Goal: Use online tool/utility: Use online tool/utility

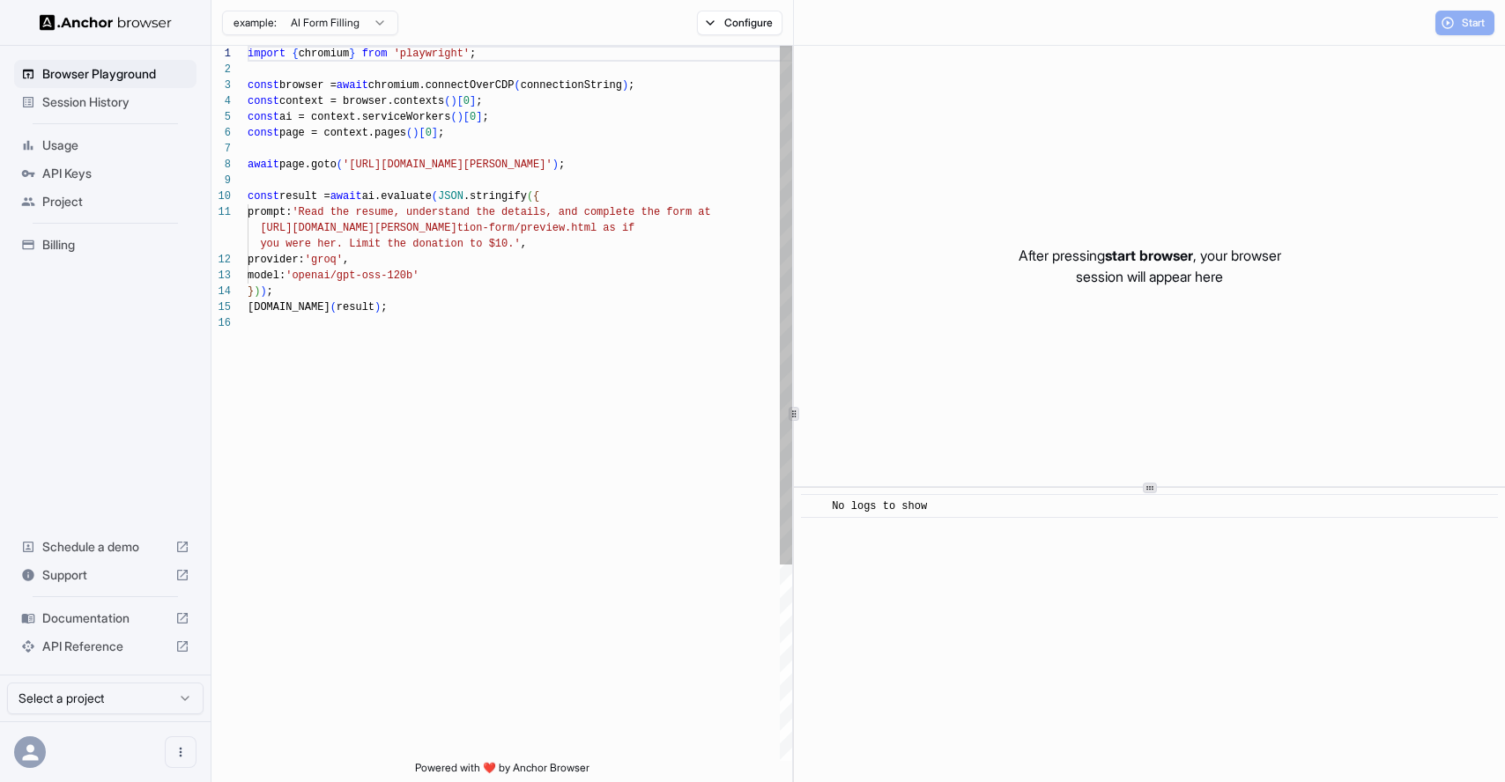
scroll to position [159, 0]
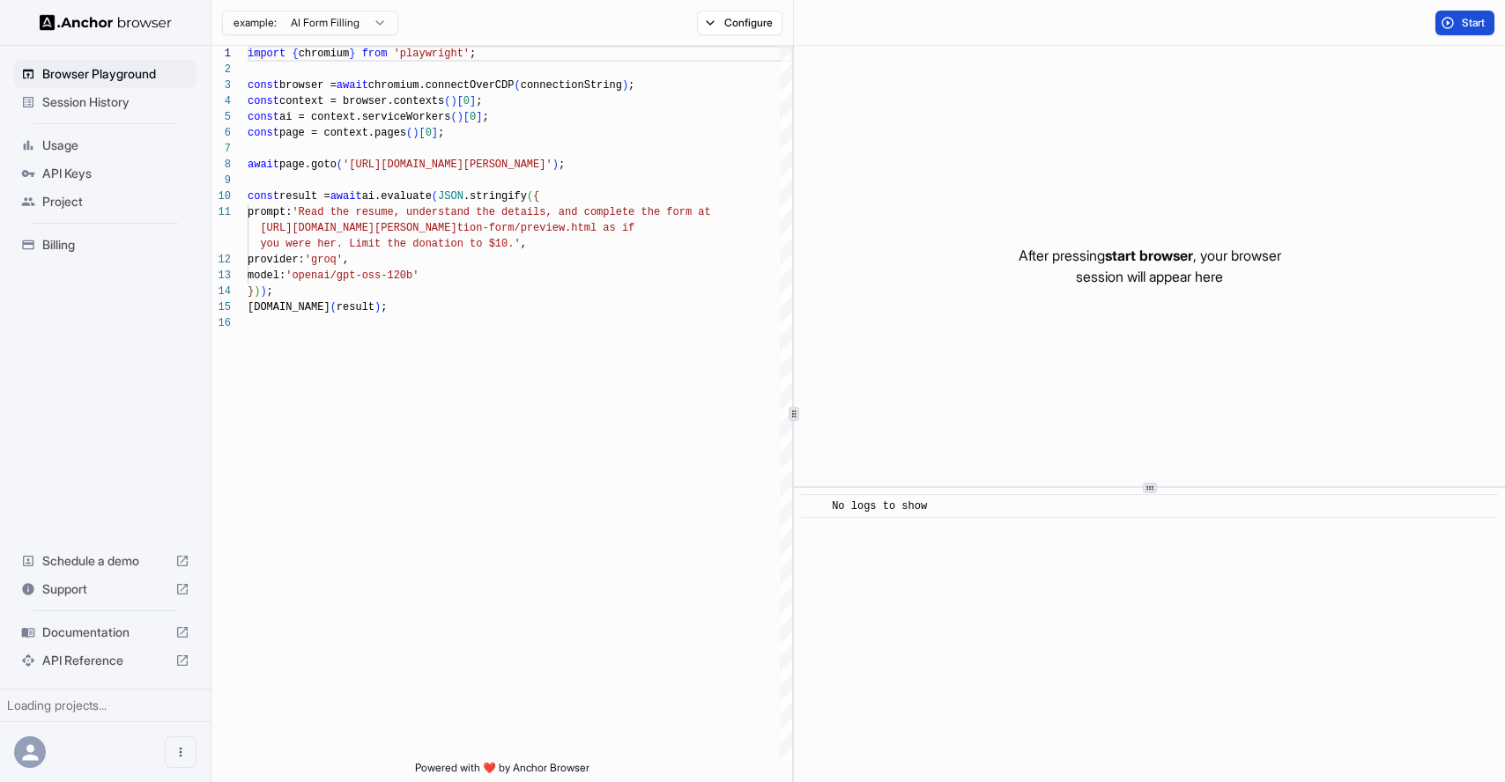
click at [1452, 26] on button "Start" at bounding box center [1464, 23] width 59 height 25
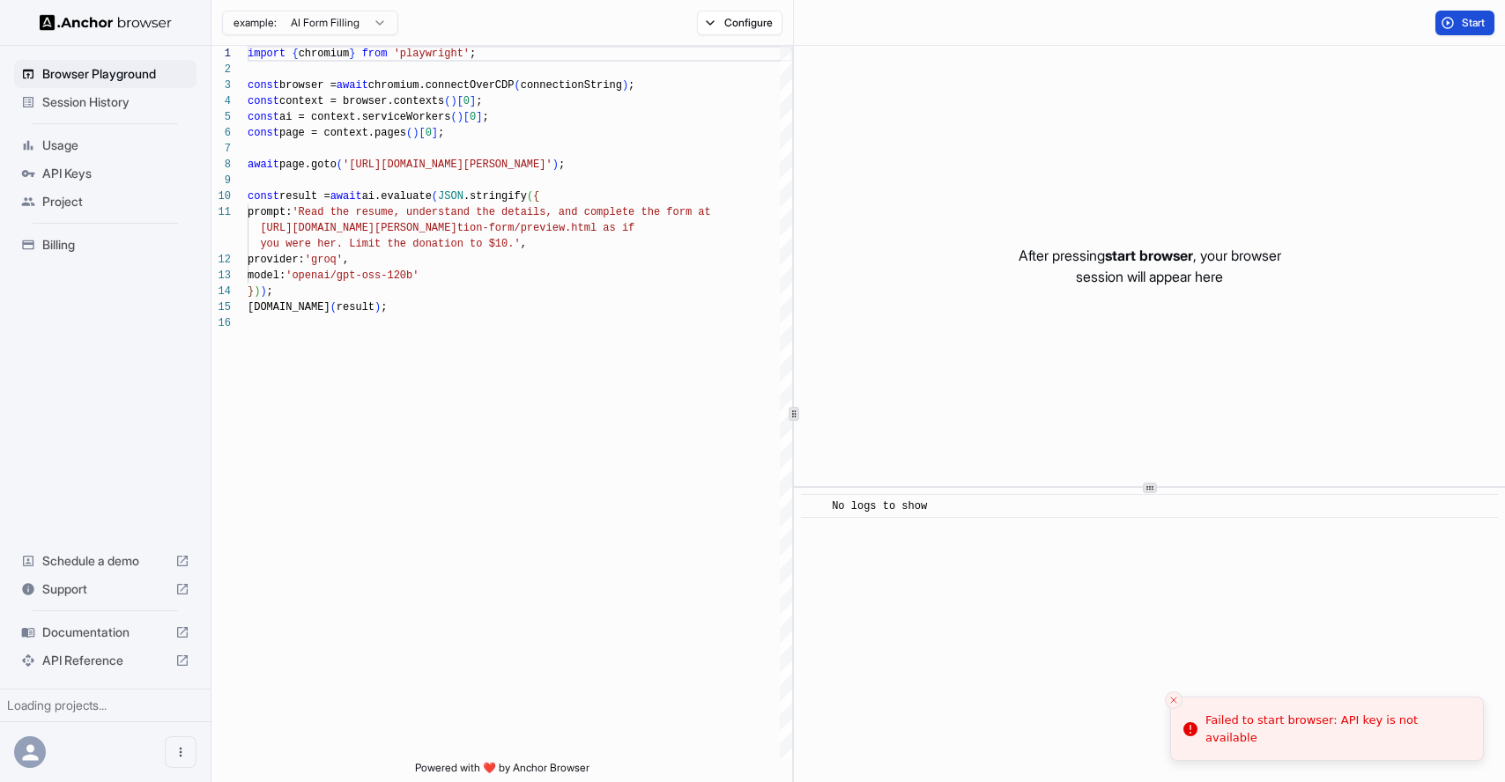
click at [1456, 21] on button "Start" at bounding box center [1464, 23] width 59 height 25
click at [1463, 16] on span "Start" at bounding box center [1474, 23] width 25 height 14
click at [1462, 17] on span "Start" at bounding box center [1474, 23] width 25 height 14
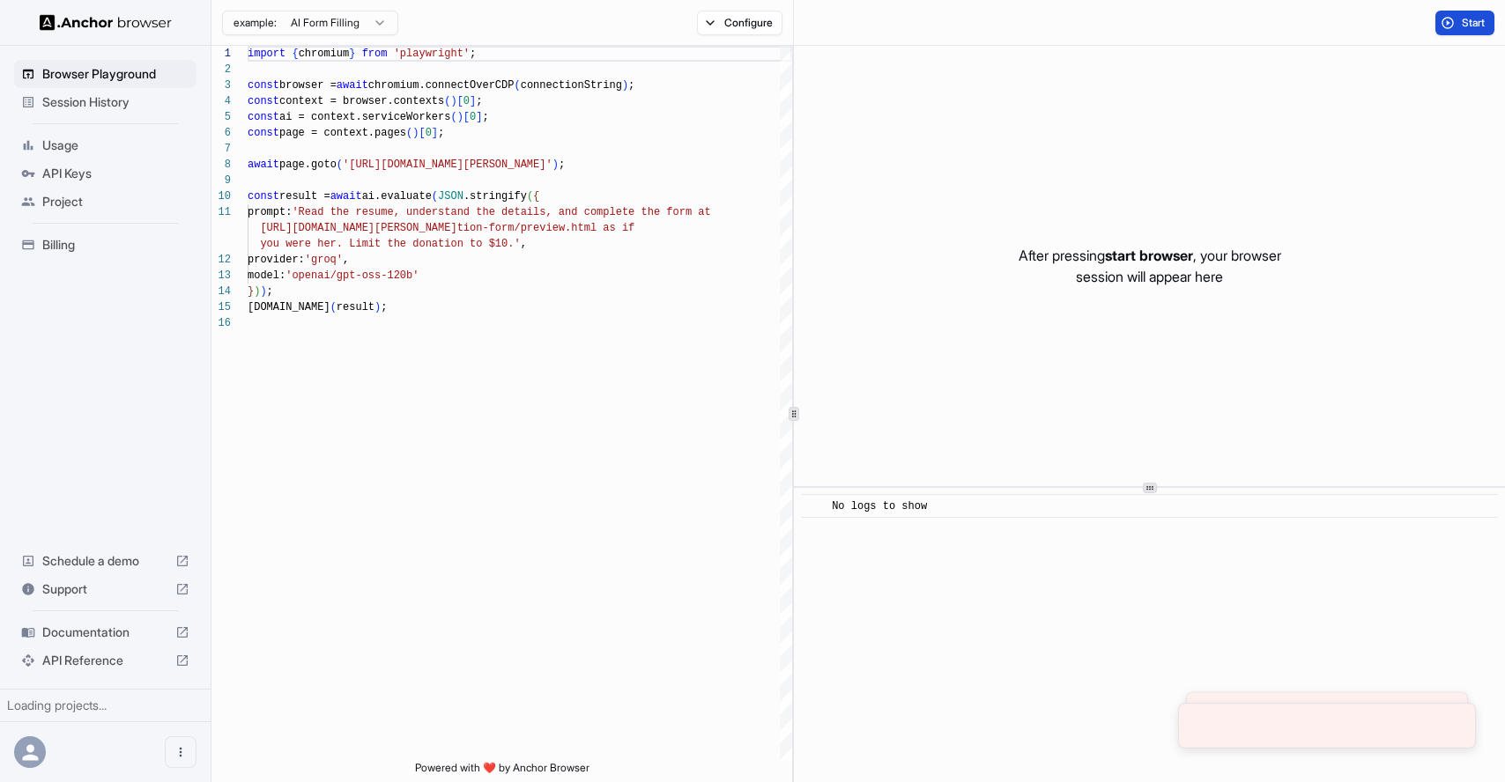
click at [1462, 17] on span "Start" at bounding box center [1474, 23] width 25 height 14
click at [1462, 18] on span "Start" at bounding box center [1474, 23] width 25 height 14
click at [1462, 19] on span "Start" at bounding box center [1474, 23] width 25 height 14
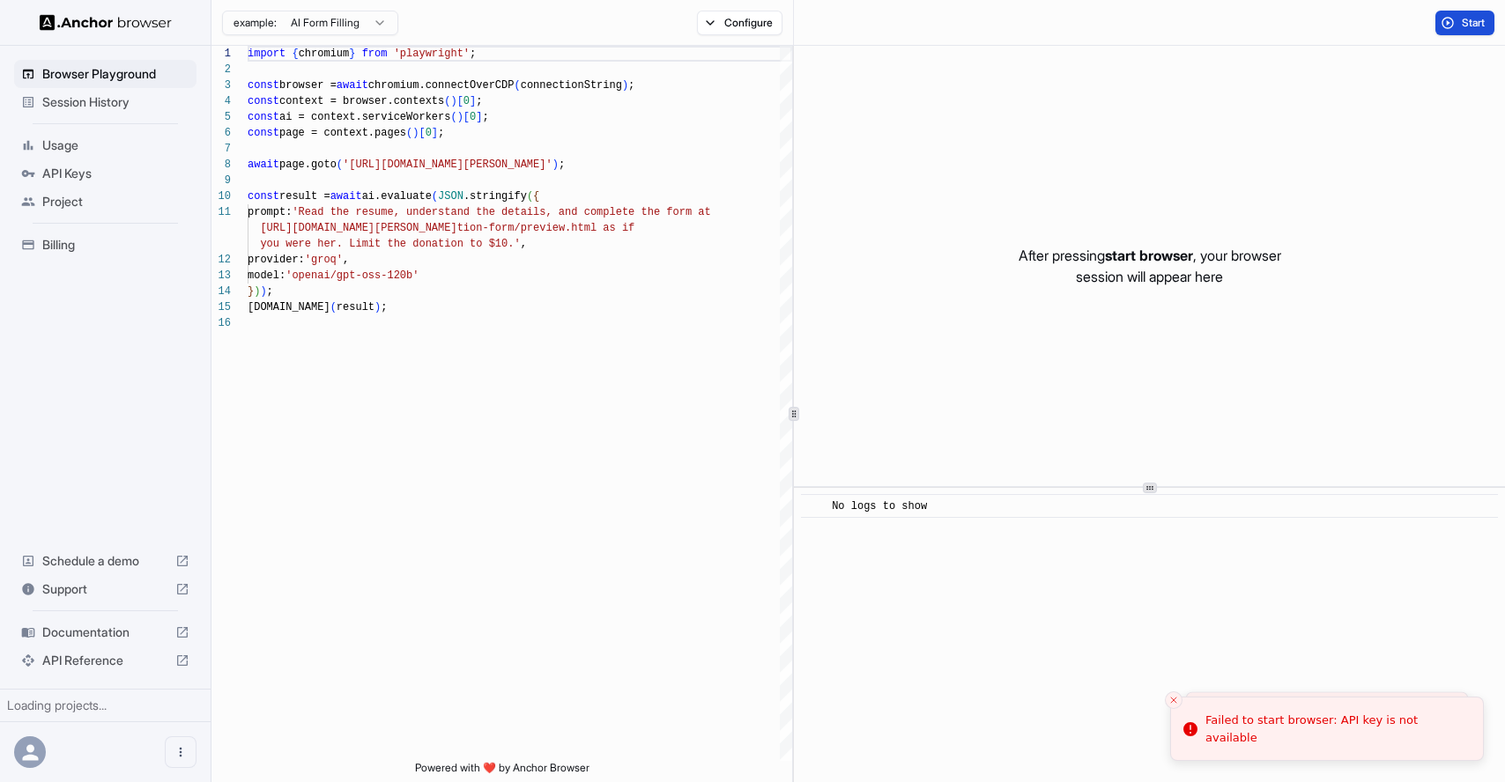
click at [1462, 19] on span "Start" at bounding box center [1474, 23] width 25 height 14
click at [1463, 19] on span "Start" at bounding box center [1474, 23] width 25 height 14
drag, startPoint x: 1464, startPoint y: 19, endPoint x: 1466, endPoint y: 0, distance: 19.6
click at [1464, 18] on span "Start" at bounding box center [1474, 23] width 25 height 14
type textarea "**********"
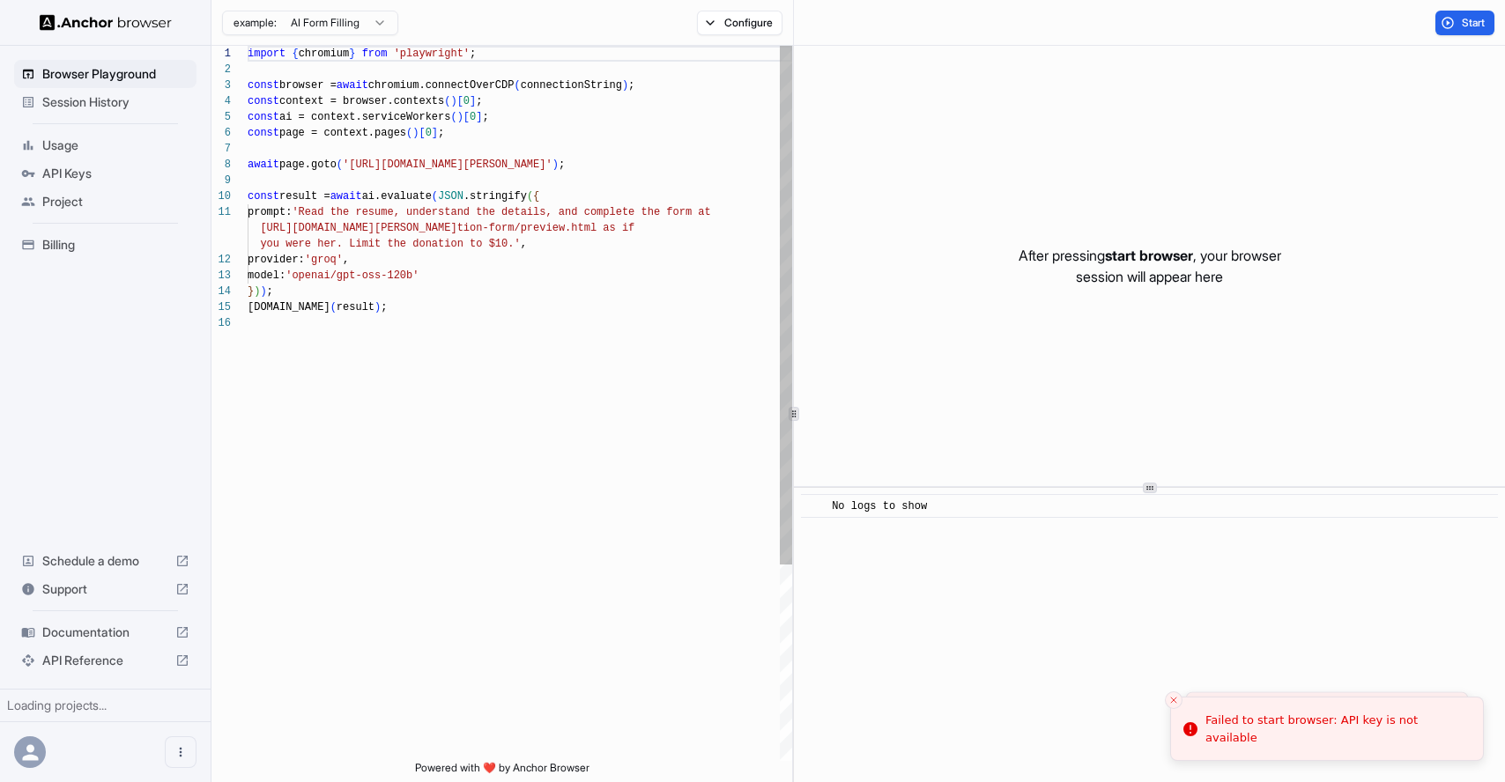
scroll to position [16, 0]
click at [510, 223] on div "import { chromium } from 'playwright' ; const browser = await chromium.connectO…" at bounding box center [520, 538] width 545 height 985
click at [1477, 17] on span "Start" at bounding box center [1474, 23] width 25 height 14
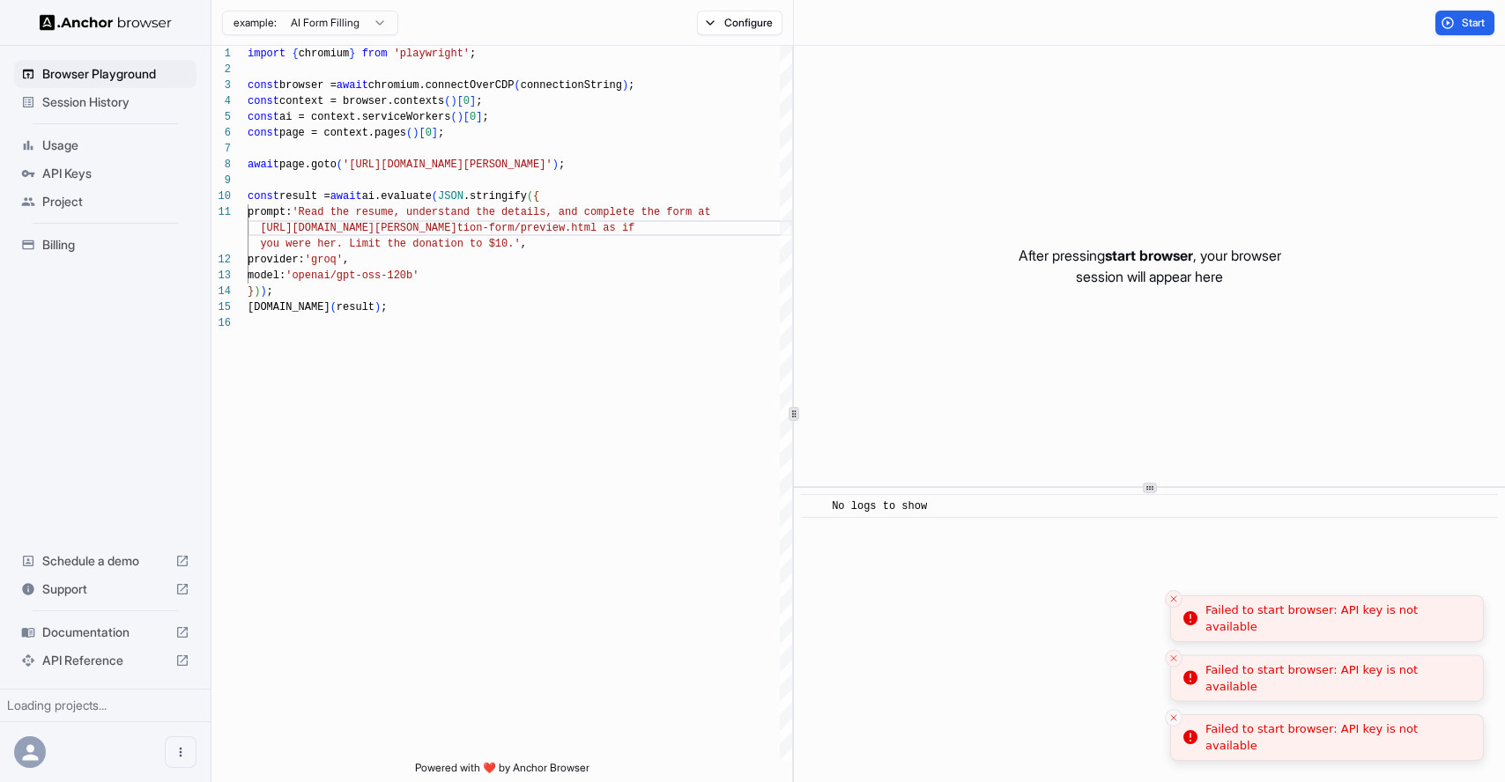
click at [1176, 720] on icon "Close toast" at bounding box center [1173, 718] width 11 height 11
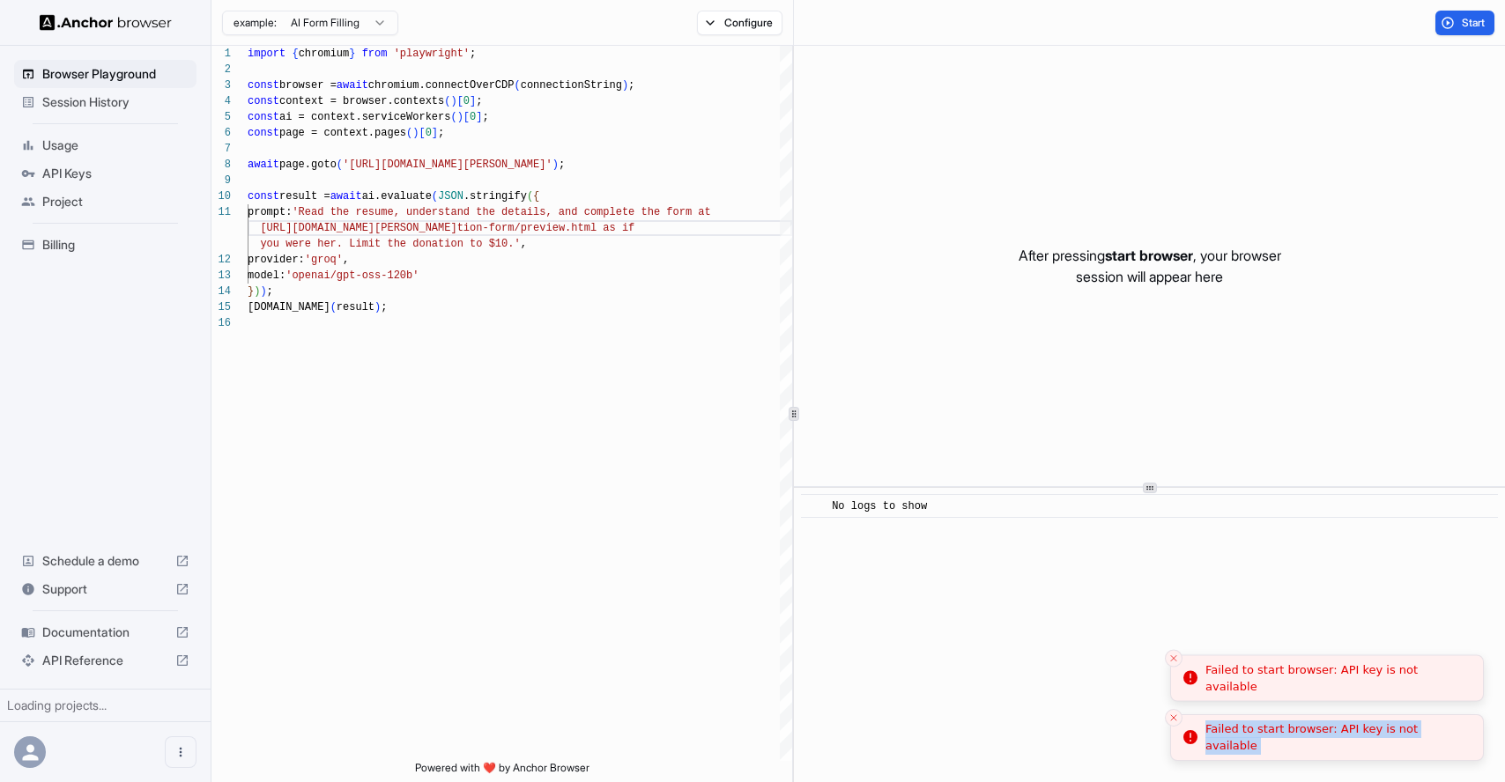
click at [1176, 720] on li "Failed to start browser: API key is not available" at bounding box center [1327, 739] width 314 height 48
click at [1176, 720] on icon "Close toast" at bounding box center [1173, 718] width 11 height 11
click at [1176, 760] on icon "Close toast" at bounding box center [1173, 765] width 11 height 11
click at [1176, 720] on li "Failed to start browser: API key is not available" at bounding box center [1327, 739] width 314 height 48
click at [1176, 720] on icon "Close toast" at bounding box center [1173, 718] width 11 height 11
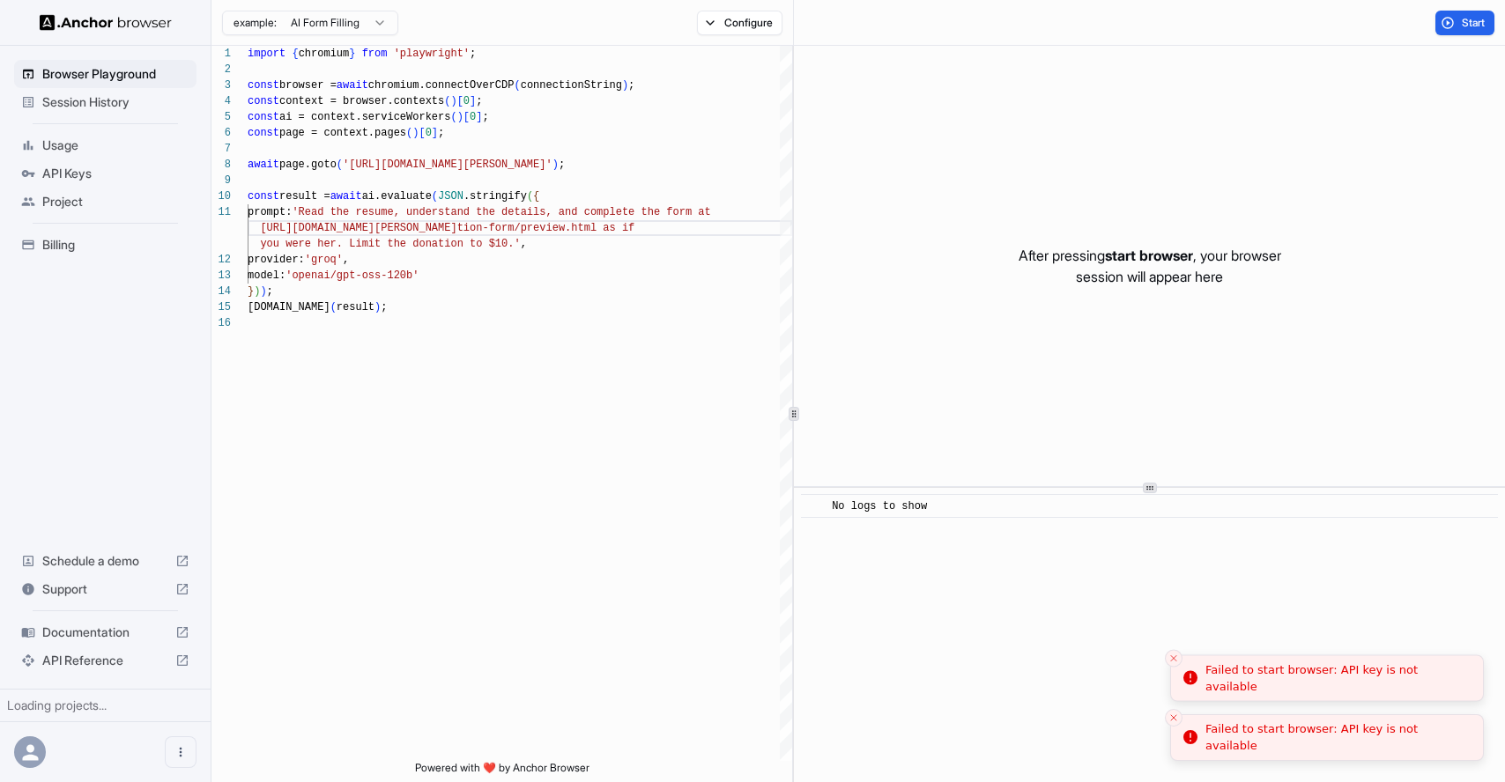
click at [1176, 760] on icon "Close toast" at bounding box center [1173, 765] width 11 height 11
click at [1176, 720] on li "Failed to start browser: API key is not available" at bounding box center [1327, 739] width 314 height 48
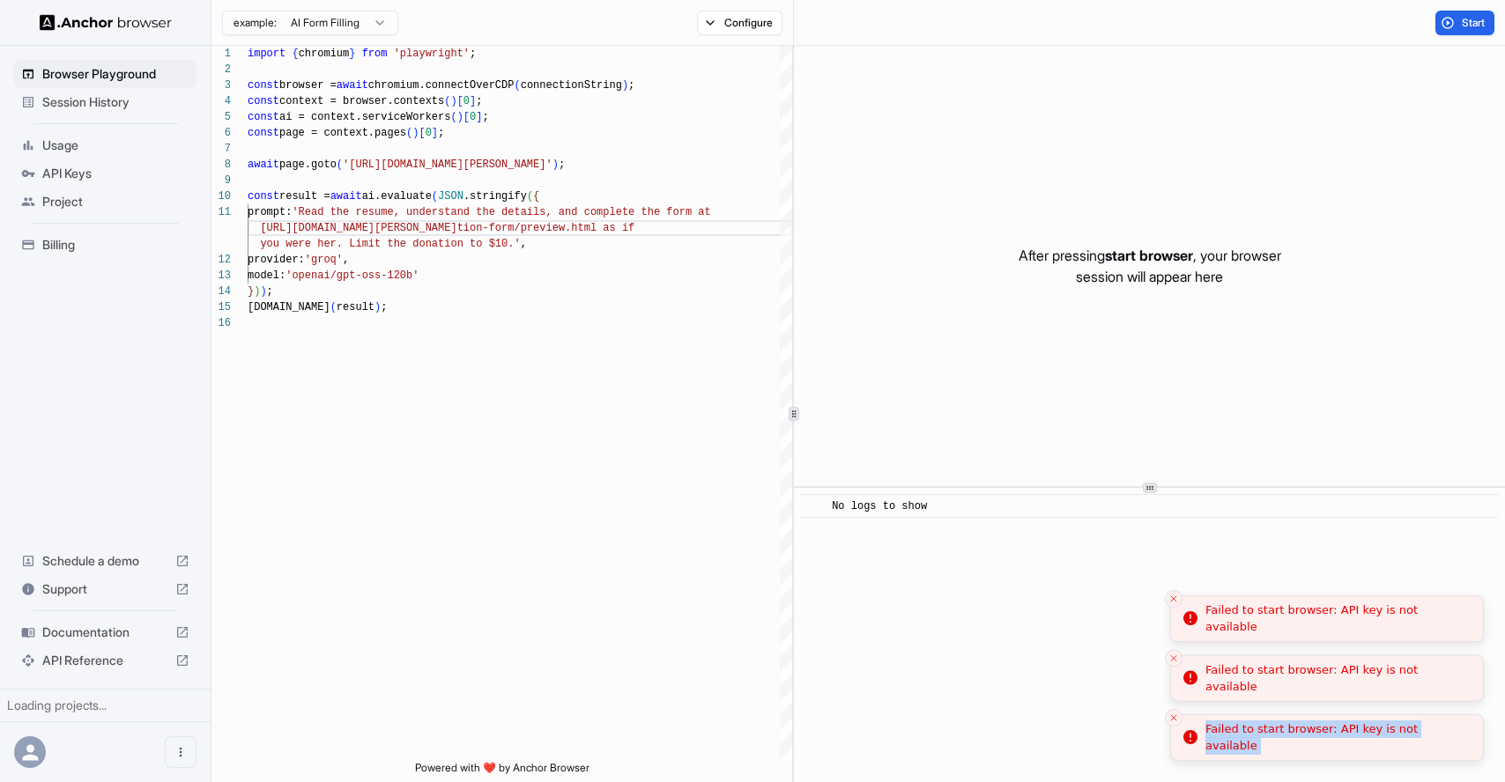
click at [1176, 720] on icon "Close toast" at bounding box center [1173, 718] width 11 height 11
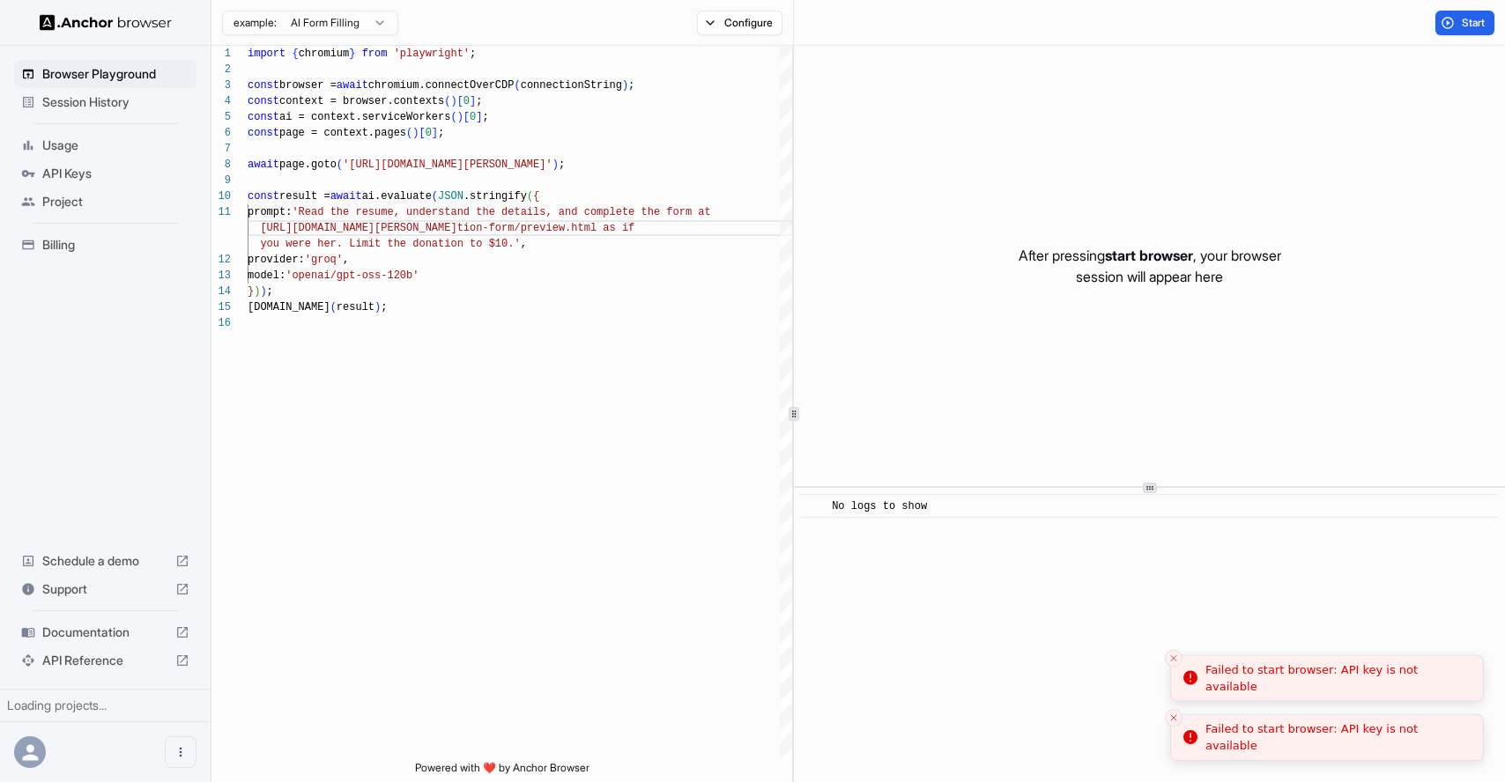
click at [1176, 760] on icon "Close toast" at bounding box center [1173, 765] width 11 height 11
click at [1176, 720] on li "Failed to start browser: API key is not available" at bounding box center [1327, 739] width 314 height 48
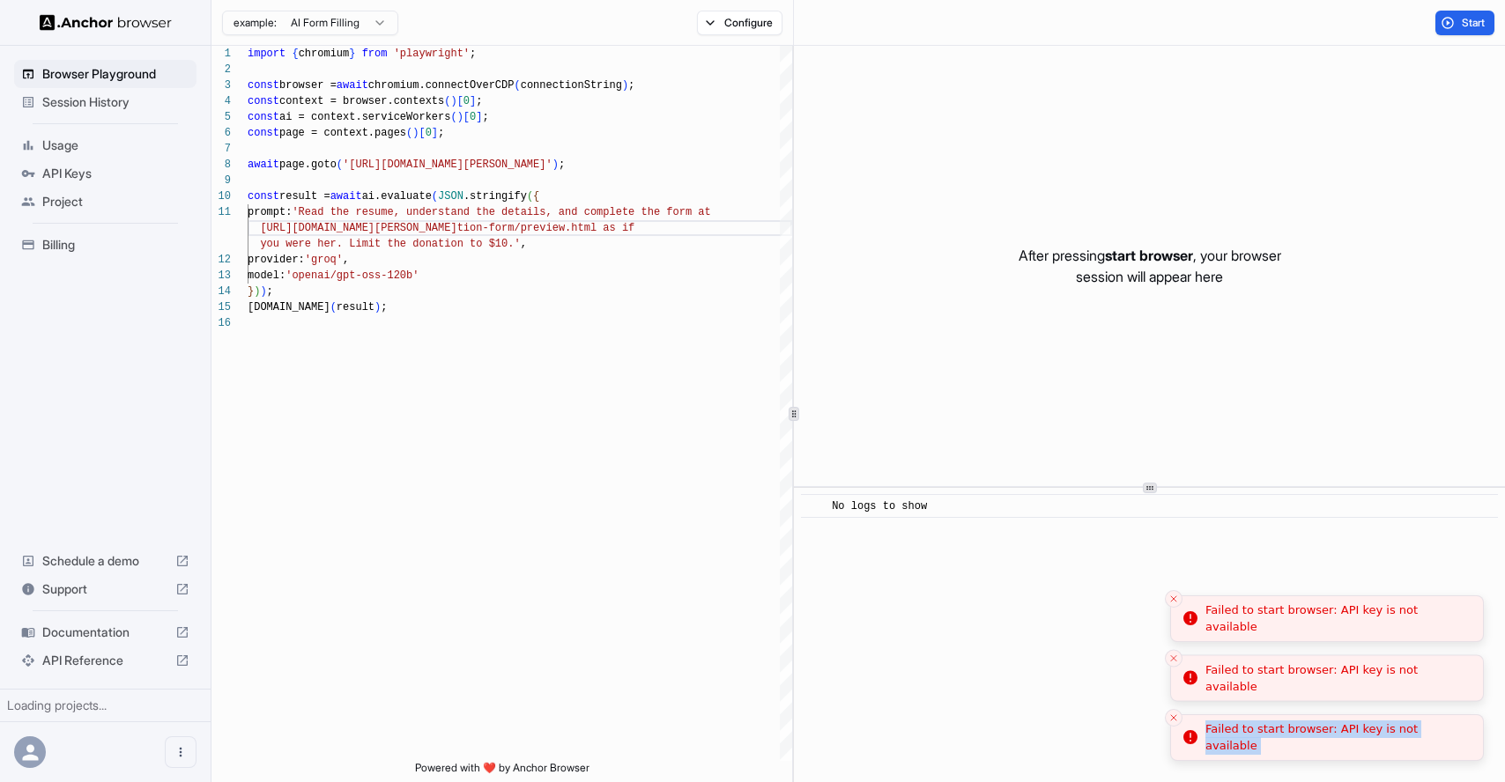
click at [1176, 720] on icon "Close toast" at bounding box center [1173, 718] width 11 height 11
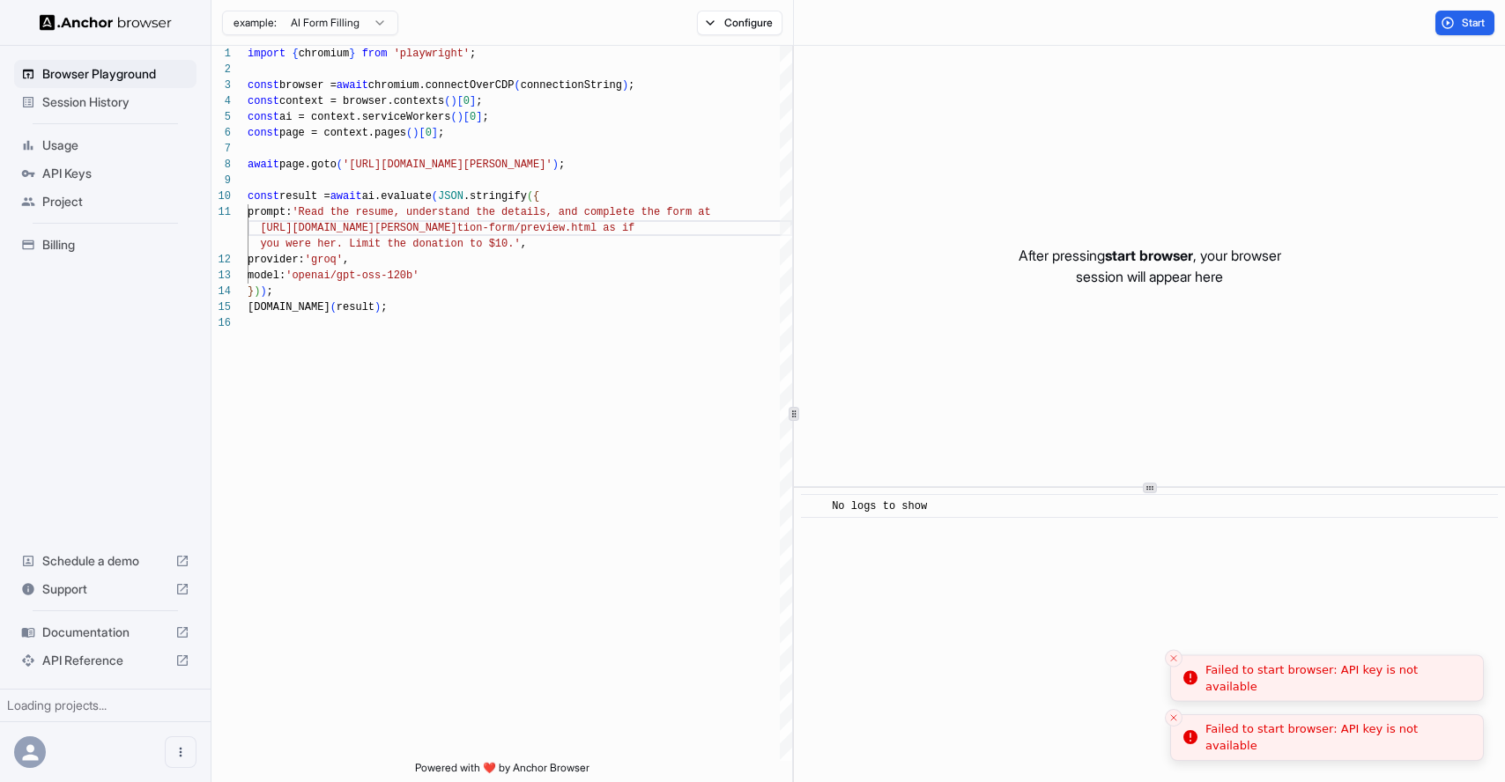
click at [1176, 760] on icon "Close toast" at bounding box center [1173, 765] width 11 height 11
click at [1176, 720] on li "Failed to start browser: API key is not available" at bounding box center [1327, 739] width 314 height 48
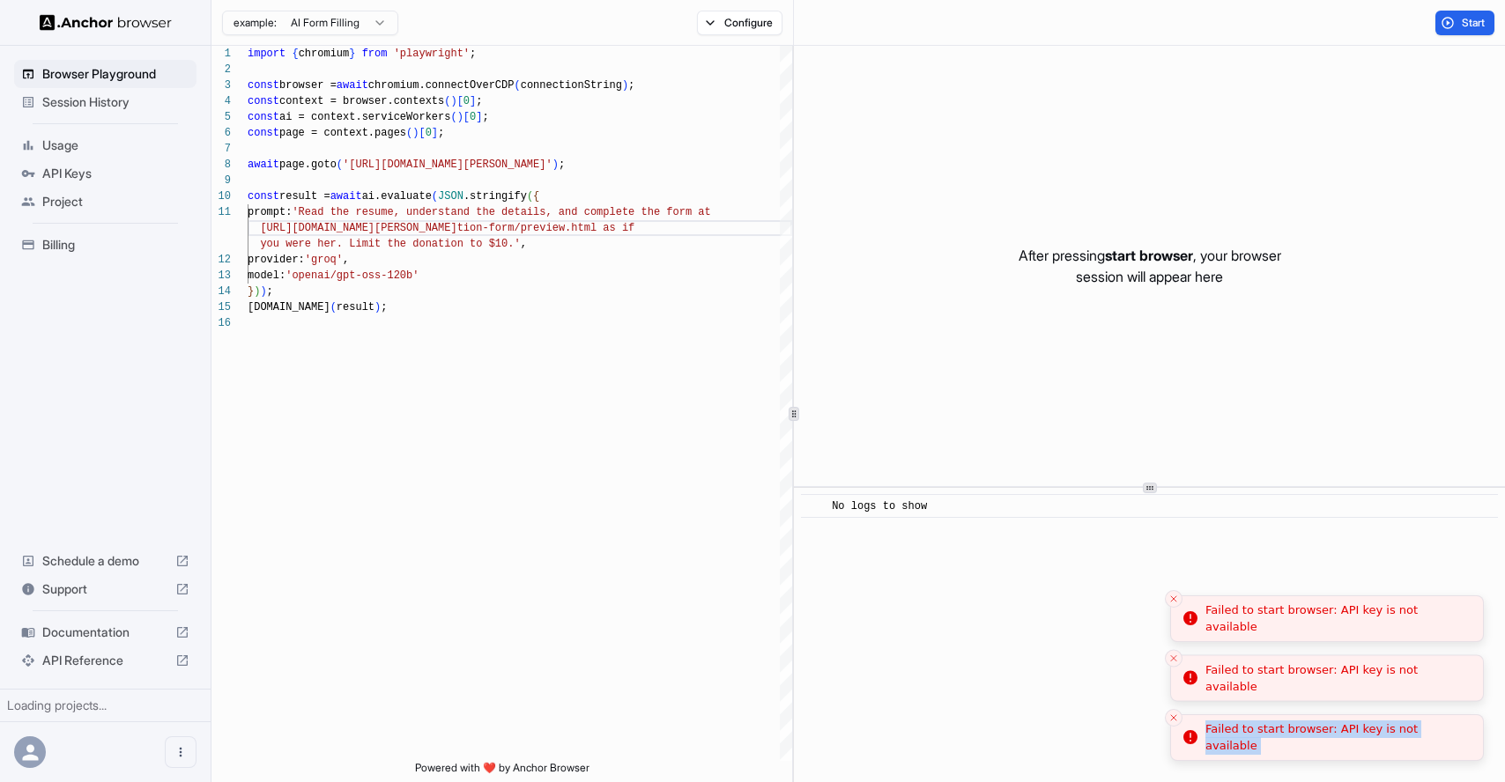
click at [1176, 720] on icon "Close toast" at bounding box center [1173, 718] width 11 height 11
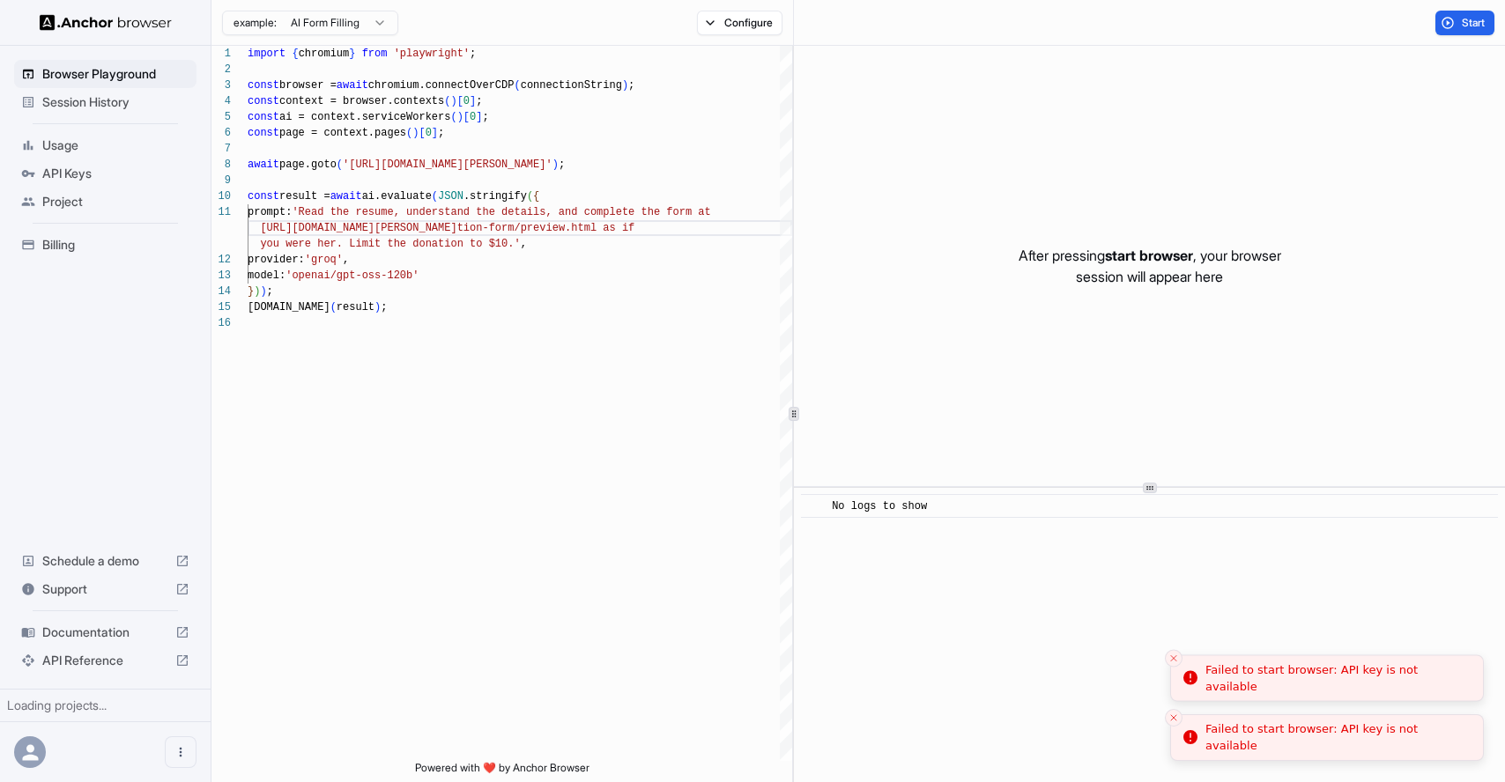
click at [1176, 760] on icon "Close toast" at bounding box center [1173, 765] width 11 height 11
click at [1176, 720] on li "Failed to start browser: API key is not available" at bounding box center [1327, 739] width 314 height 48
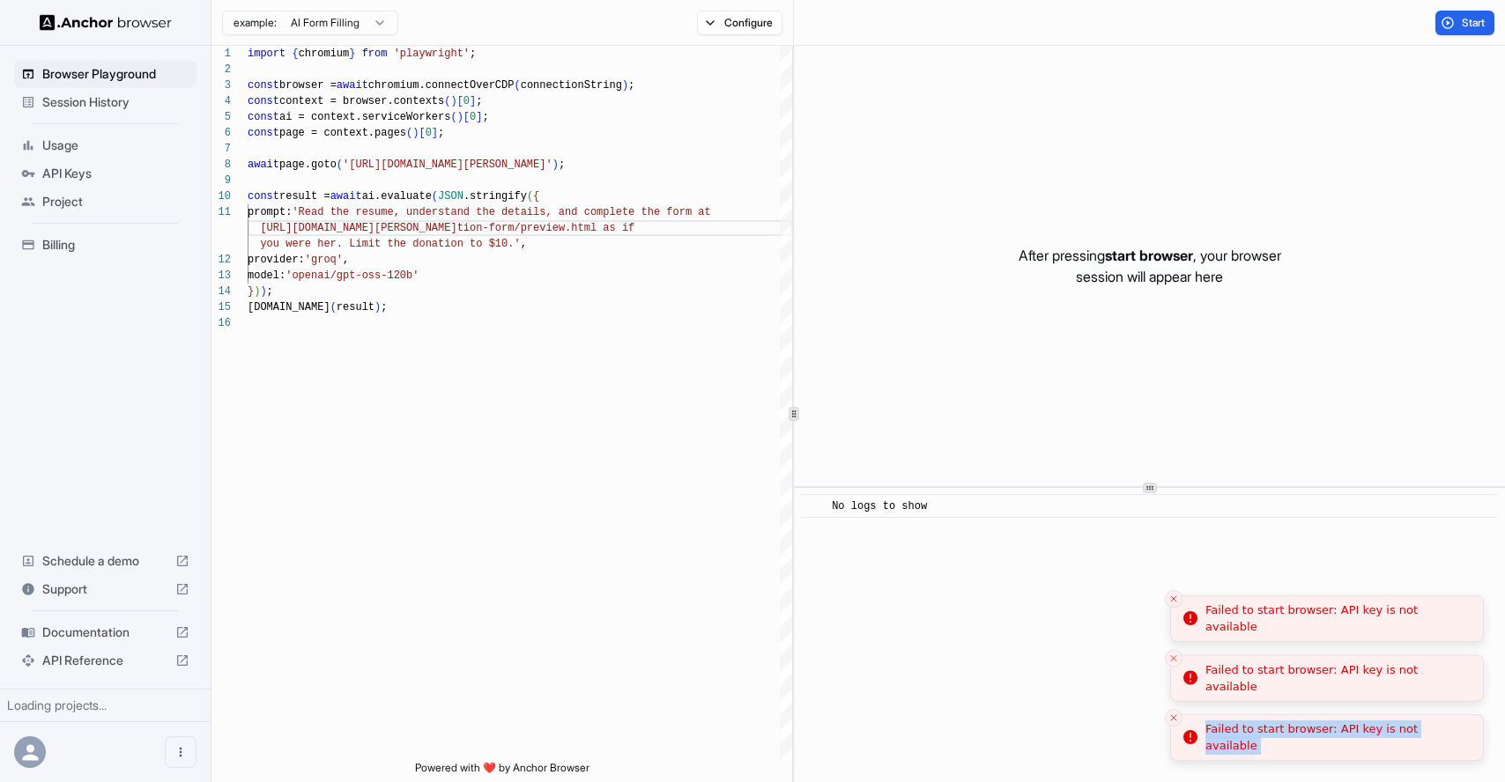
click at [1176, 720] on icon "Close toast" at bounding box center [1173, 718] width 11 height 11
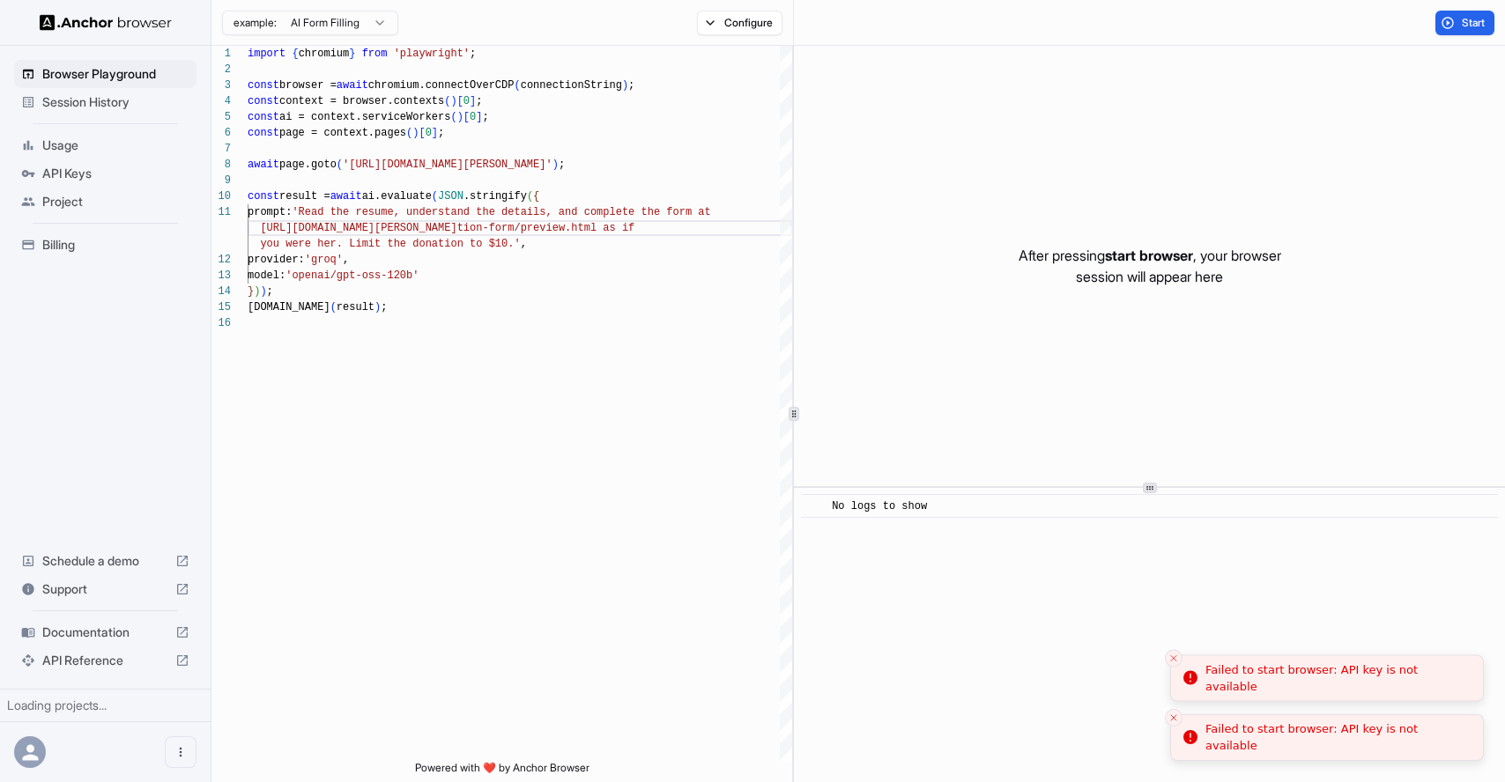
click at [1176, 760] on icon "Close toast" at bounding box center [1173, 765] width 11 height 11
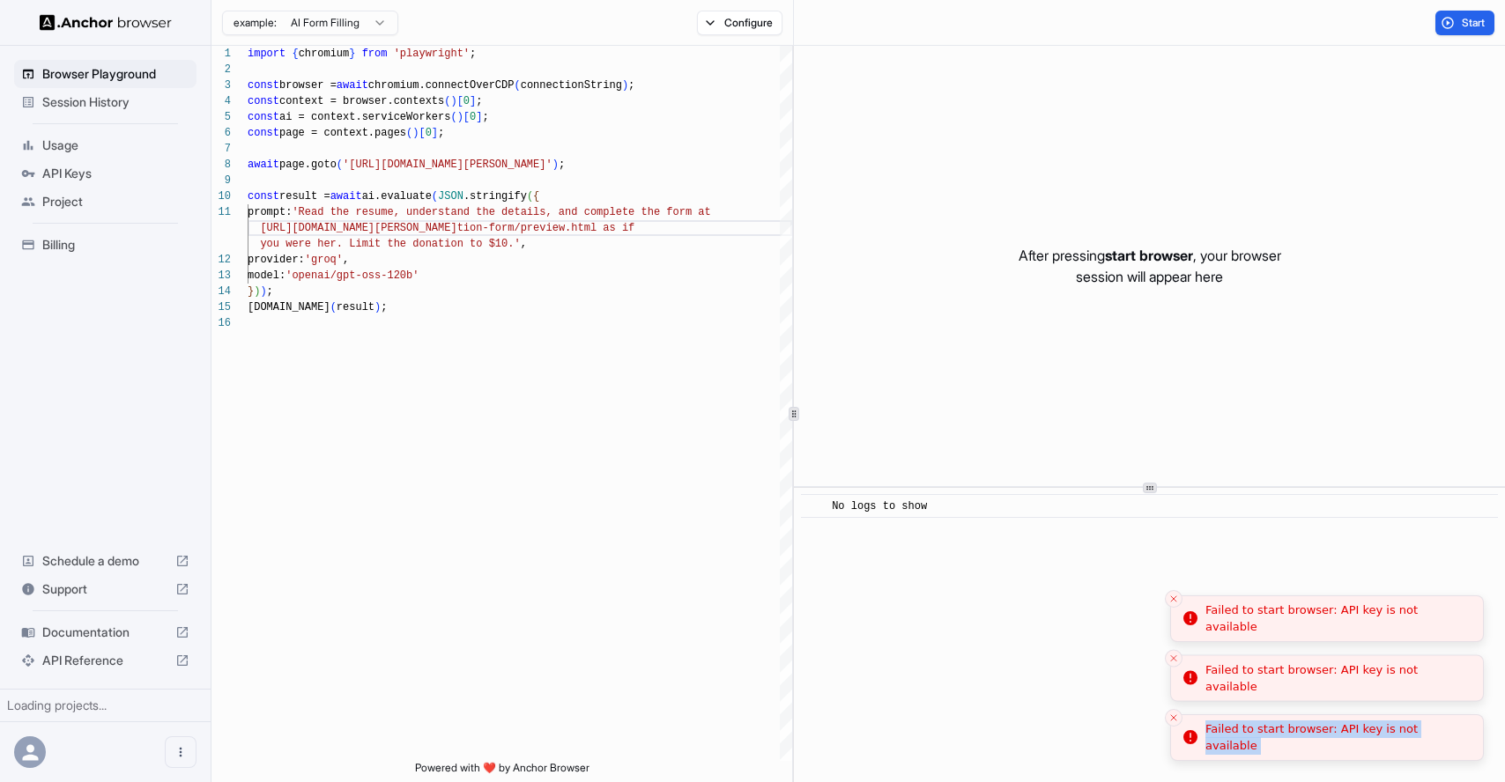
click at [1176, 720] on li "Failed to start browser: API key is not available" at bounding box center [1327, 739] width 314 height 48
click at [1176, 720] on icon "Close toast" at bounding box center [1173, 718] width 11 height 11
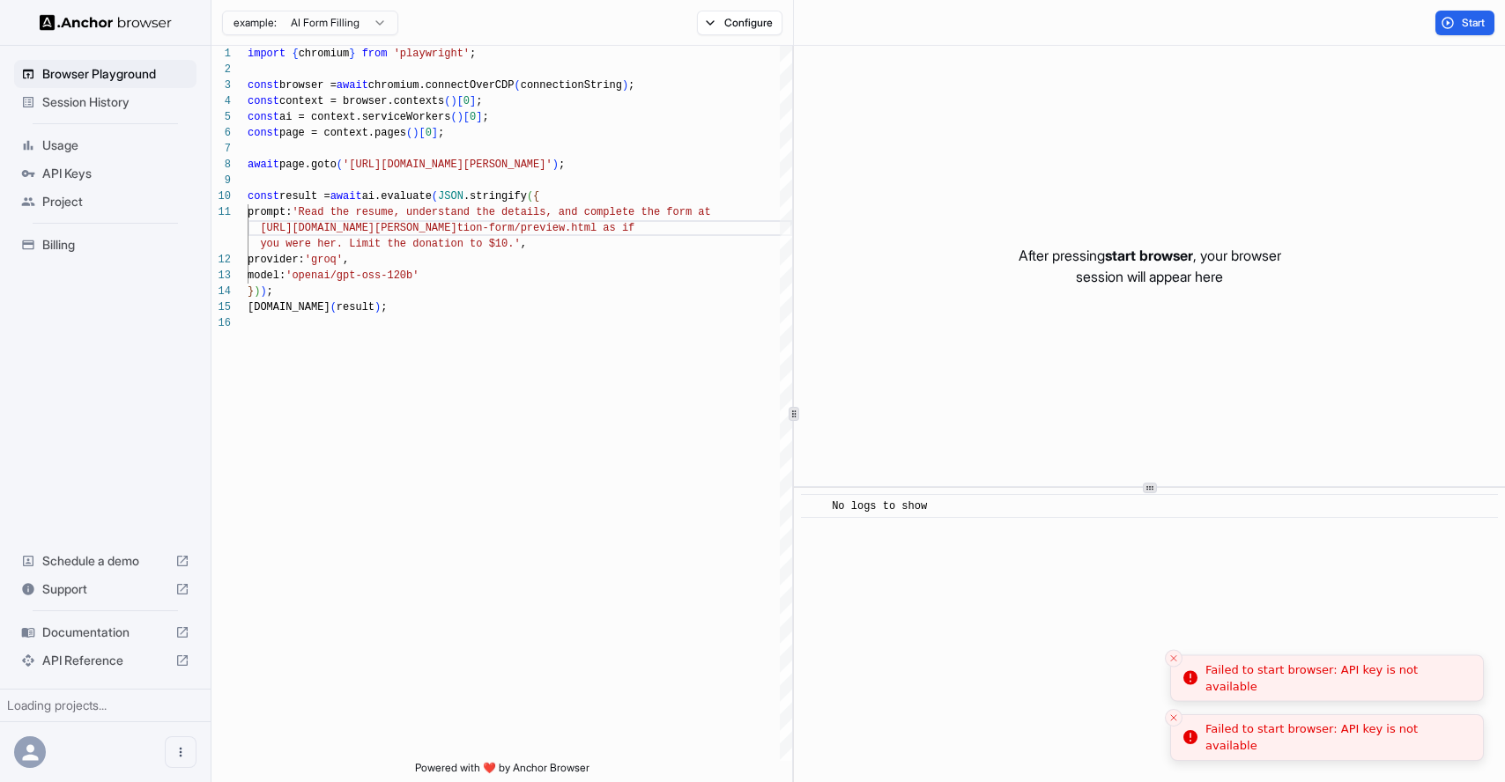
click at [1176, 760] on icon "Close toast" at bounding box center [1173, 765] width 11 height 11
click at [1176, 720] on li "Failed to start browser: API key is not available" at bounding box center [1327, 739] width 314 height 48
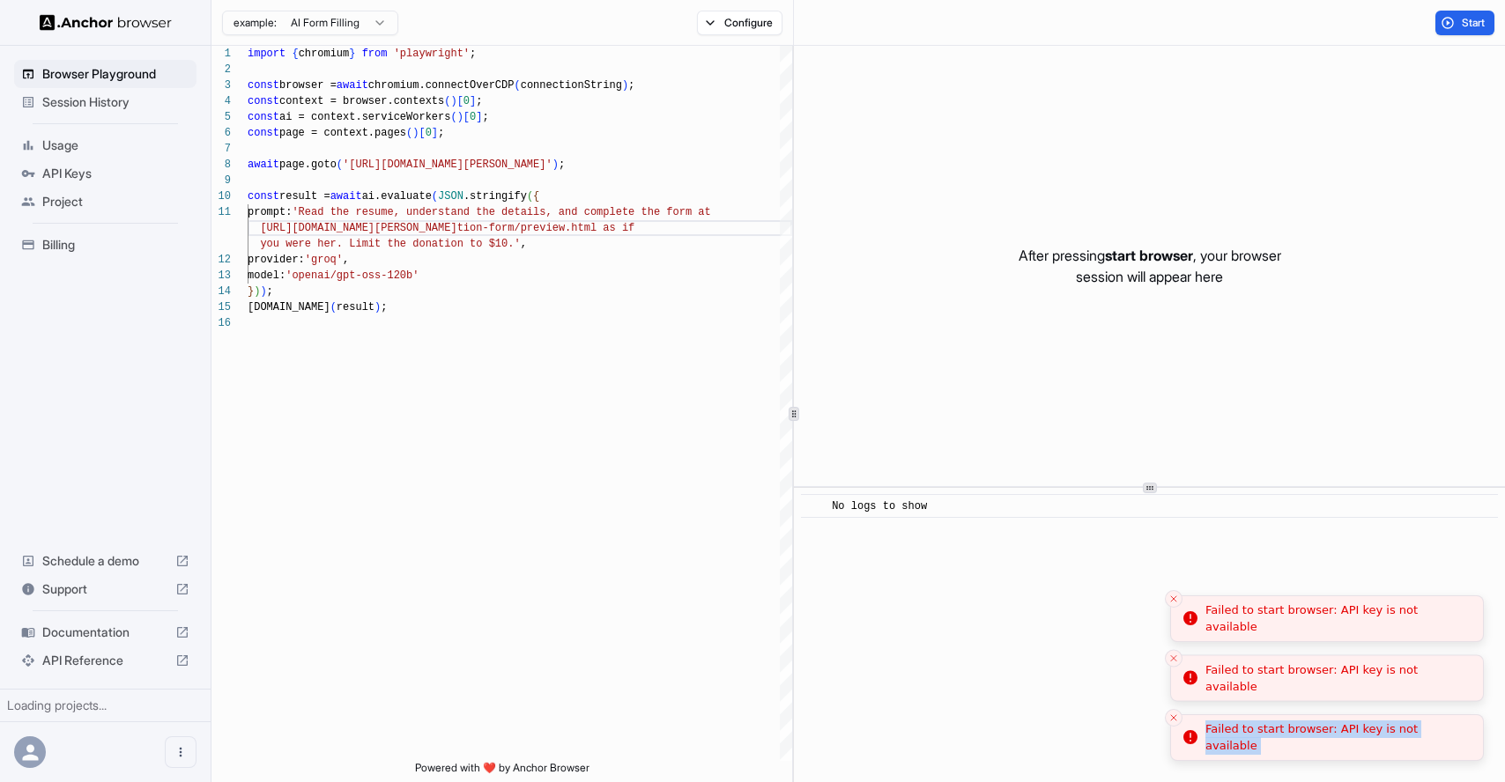
click at [1176, 720] on icon "Close toast" at bounding box center [1173, 718] width 11 height 11
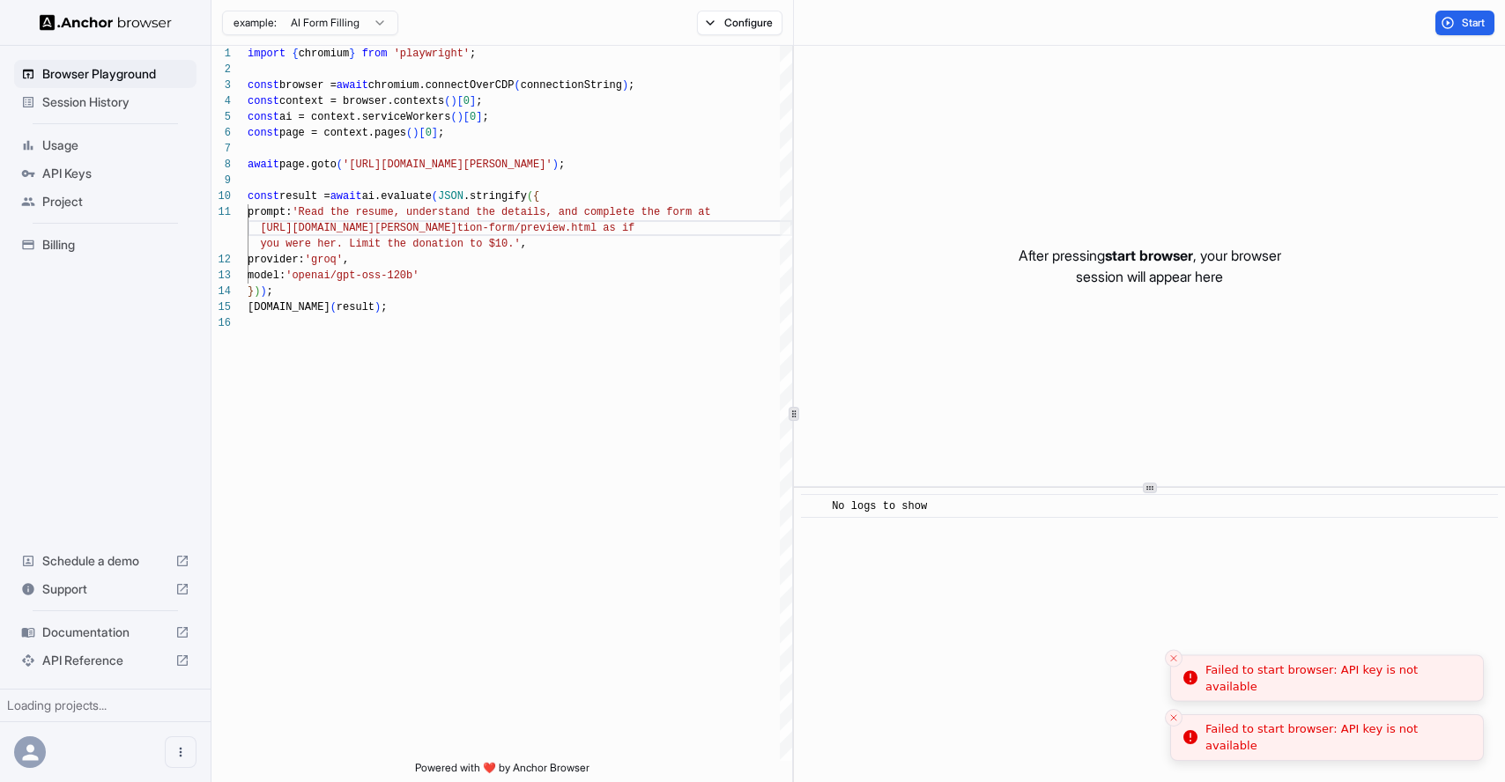
click at [1176, 760] on icon "Close toast" at bounding box center [1173, 765] width 11 height 11
click at [1176, 720] on li "Failed to start browser: API key is not available" at bounding box center [1327, 739] width 314 height 48
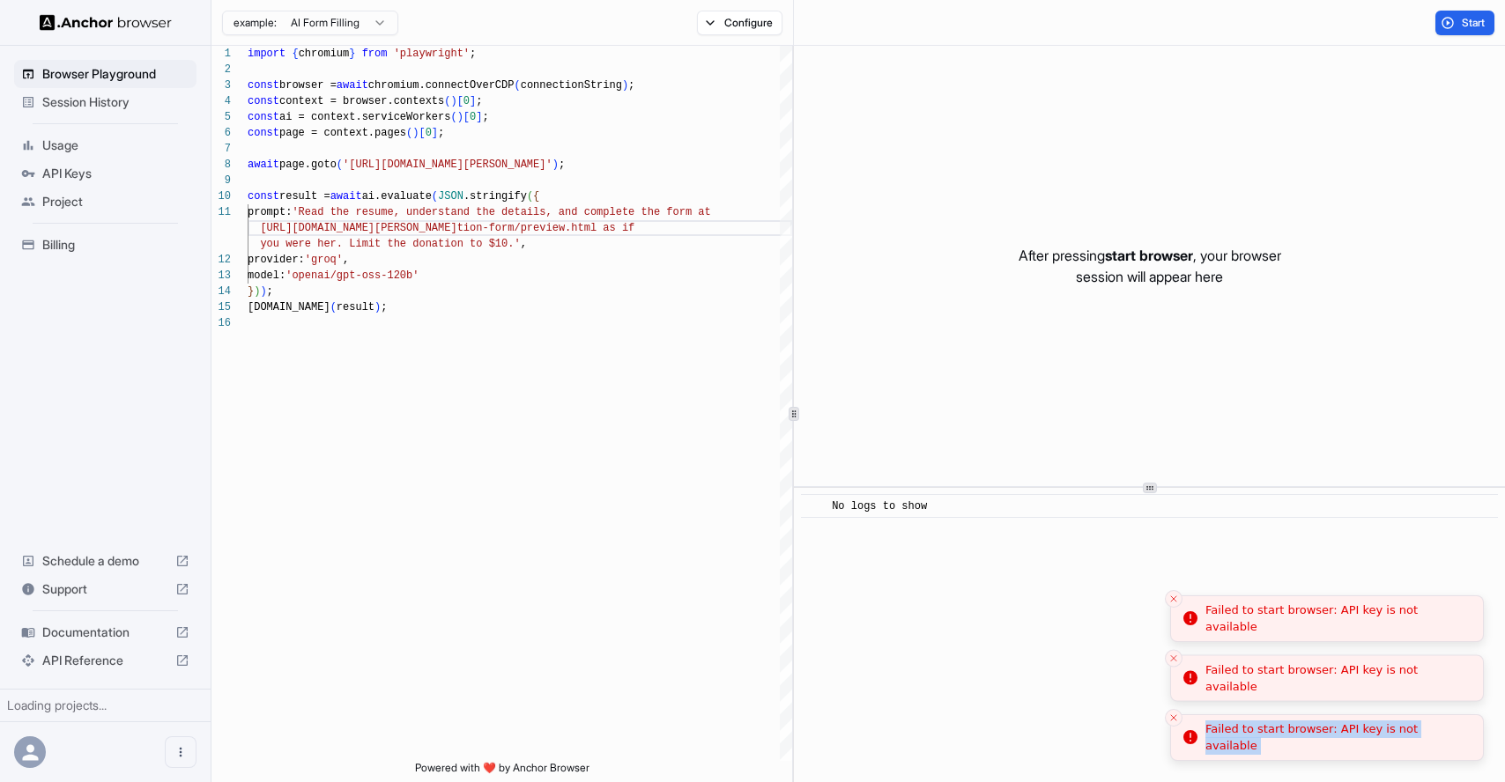
click at [1176, 720] on icon "Close toast" at bounding box center [1173, 718] width 11 height 11
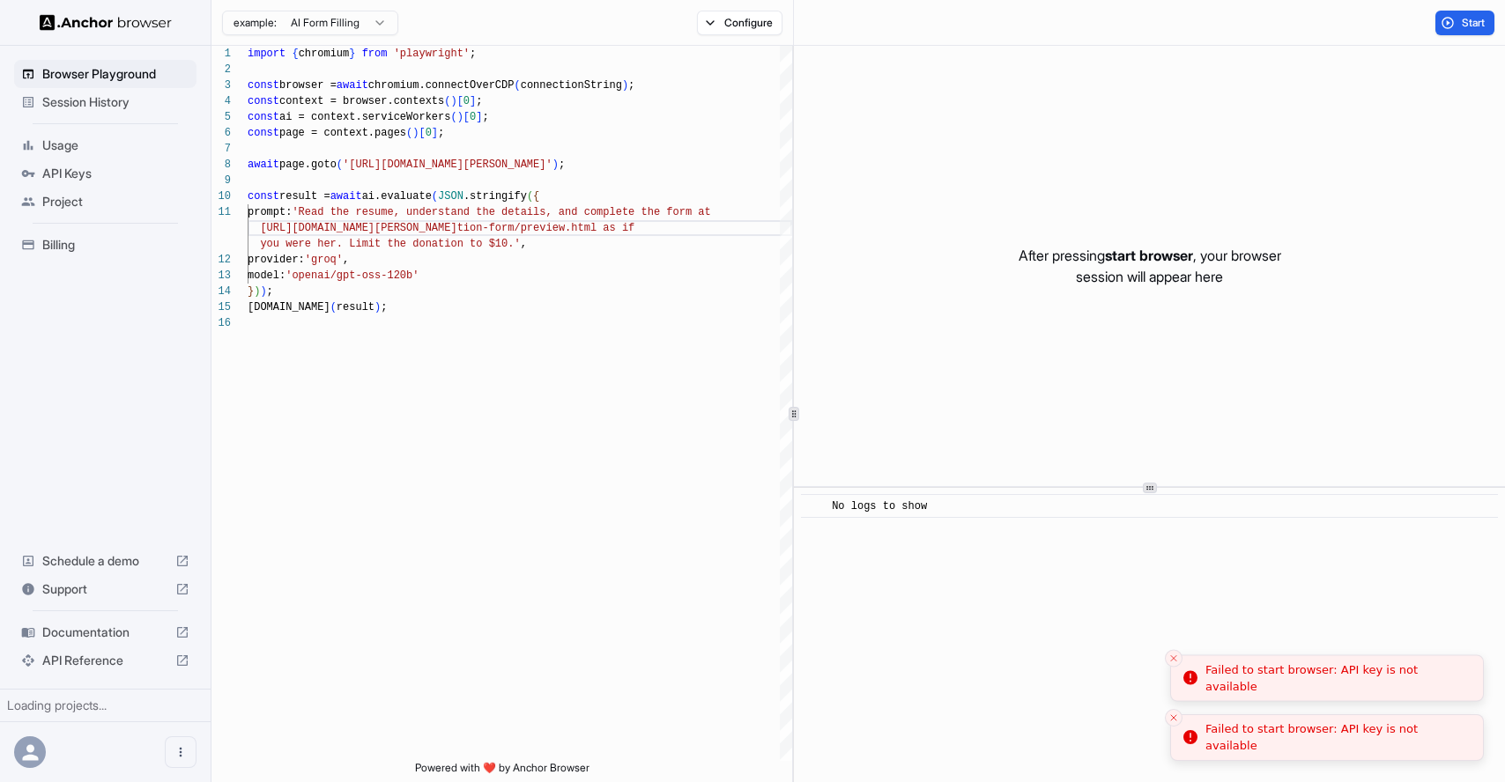
click at [1176, 760] on icon "Close toast" at bounding box center [1173, 765] width 11 height 11
click at [1176, 720] on li "Failed to start browser: API key is not available" at bounding box center [1327, 739] width 314 height 48
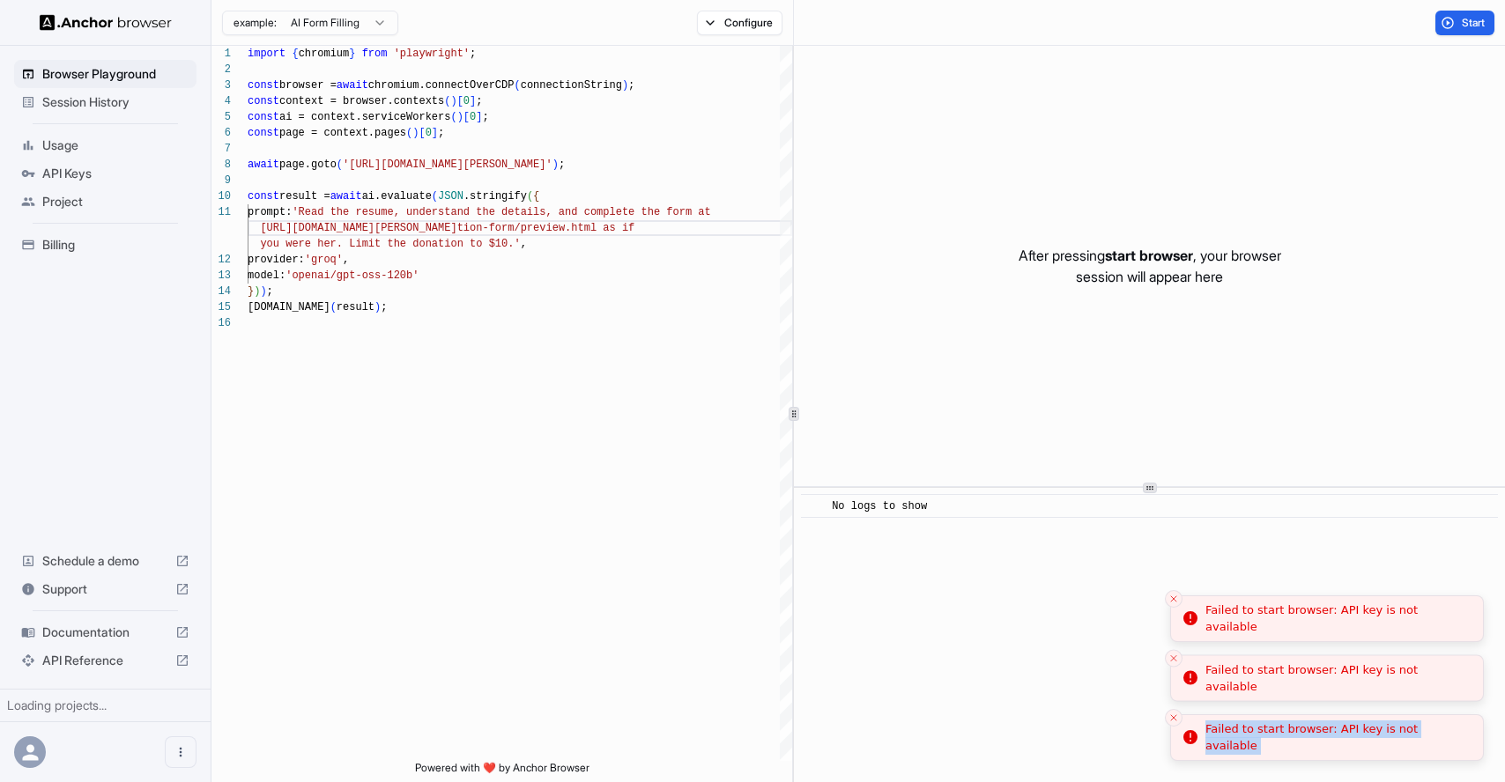
click at [1176, 720] on icon "Close toast" at bounding box center [1173, 718] width 11 height 11
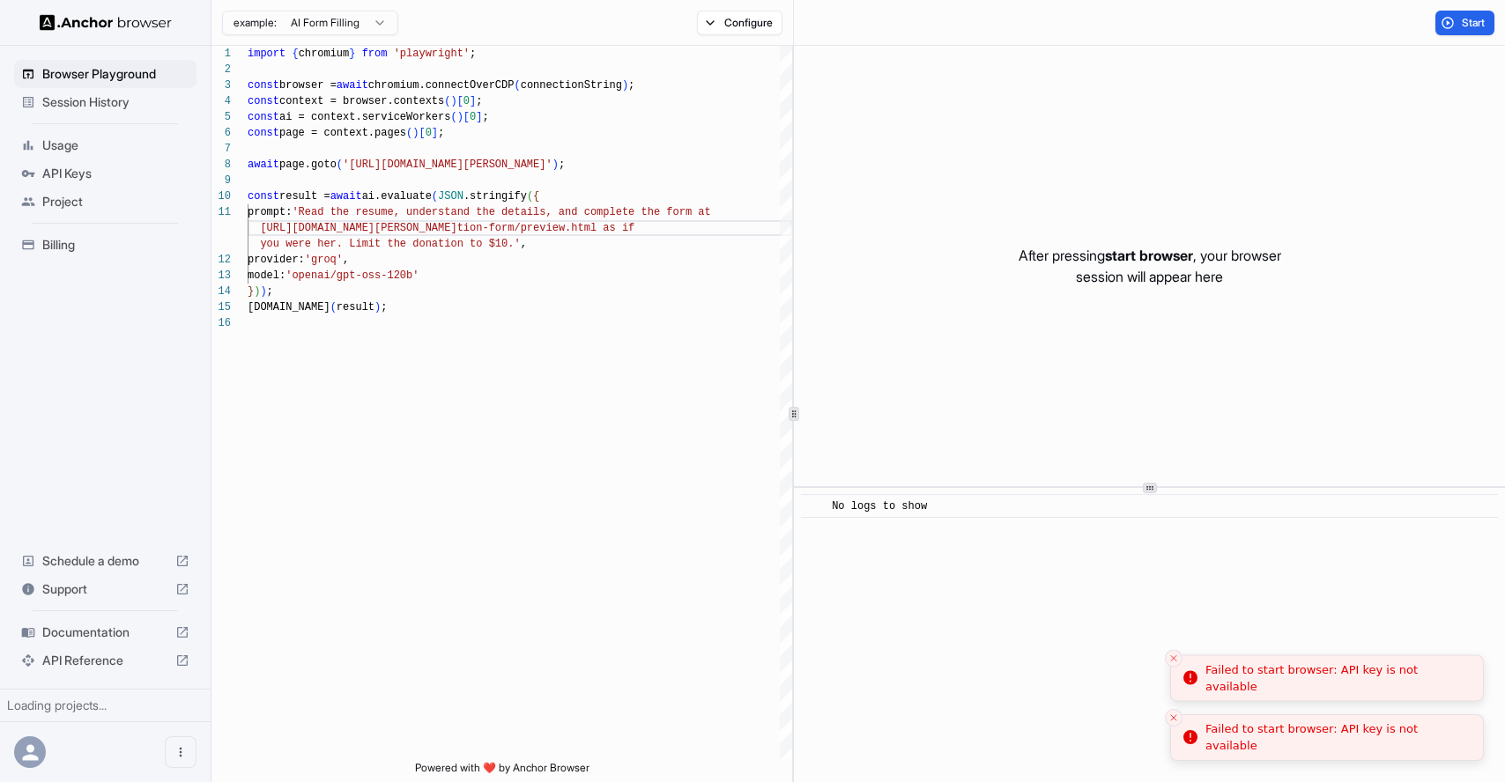
click at [1176, 760] on icon "Close toast" at bounding box center [1173, 765] width 11 height 11
click at [1176, 720] on li "Failed to start browser: API key is not available" at bounding box center [1327, 739] width 314 height 48
click at [1176, 720] on icon "Close toast" at bounding box center [1173, 718] width 11 height 11
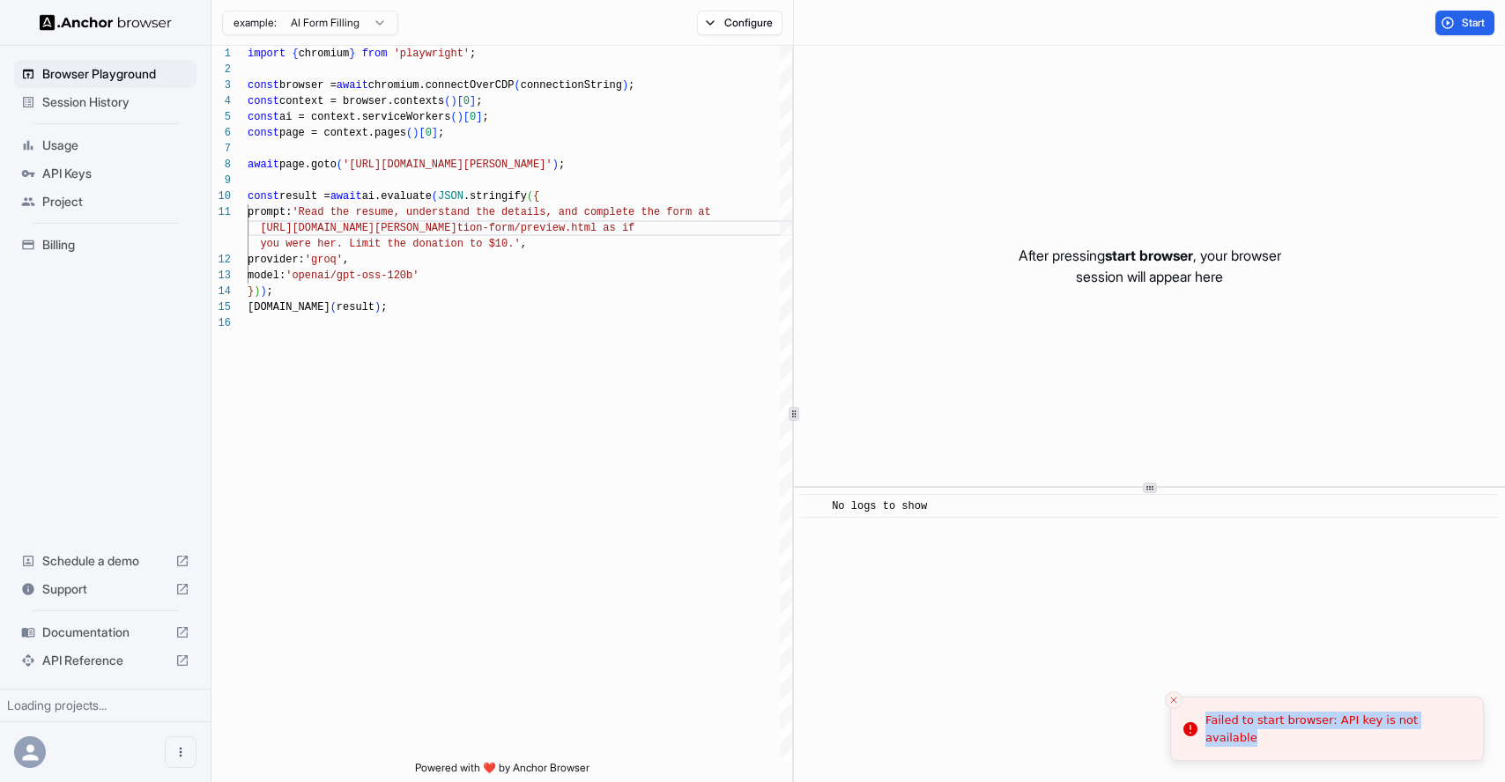
click at [1176, 720] on li "Failed to start browser: API key is not available" at bounding box center [1327, 729] width 314 height 64
click at [1176, 706] on icon "Close toast" at bounding box center [1173, 700] width 11 height 11
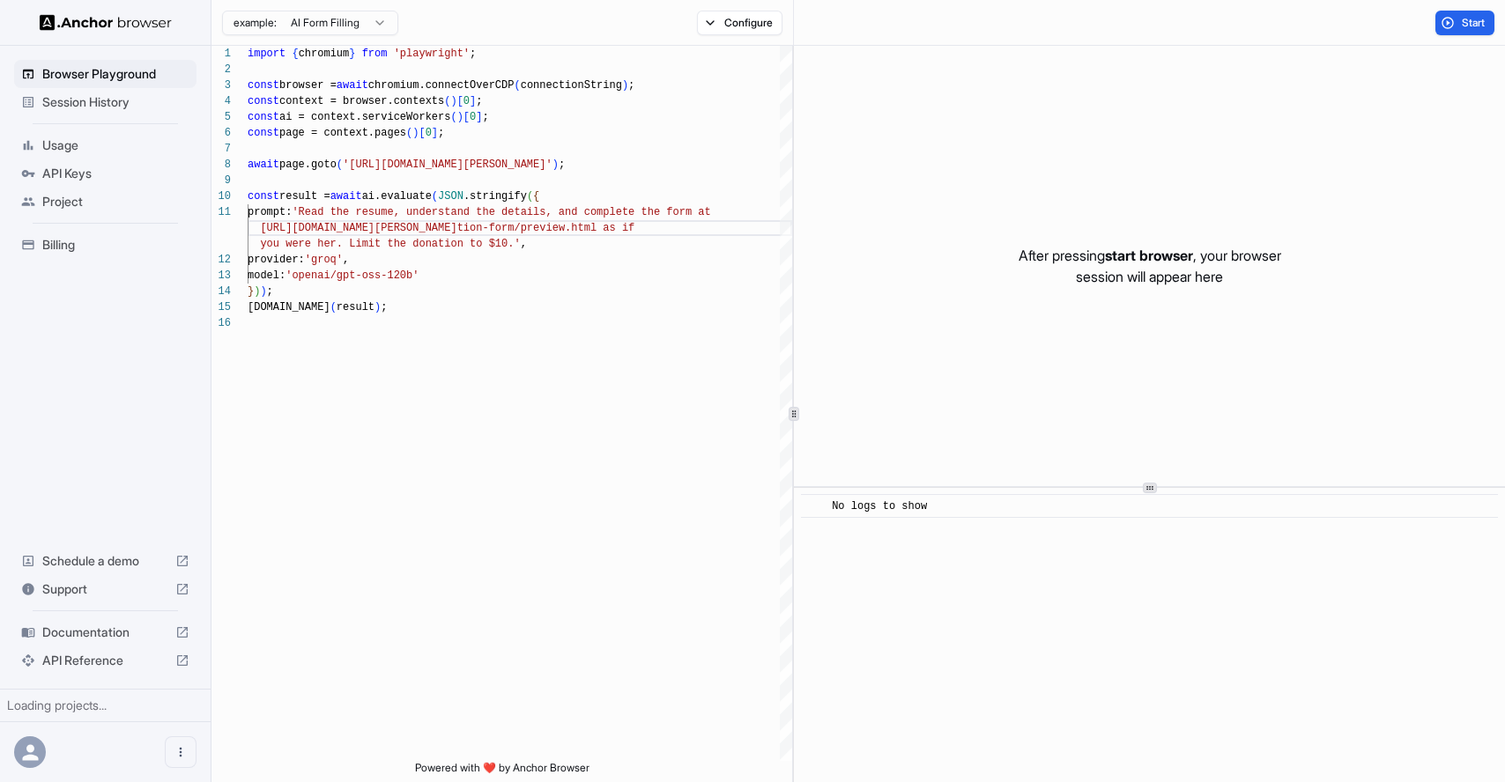
click at [1176, 760] on icon "Close toast" at bounding box center [1173, 765] width 11 height 11
click at [1167, 679] on div "​ No logs to show" at bounding box center [1149, 635] width 711 height 294
click at [1462, 19] on span "Start" at bounding box center [1474, 23] width 25 height 14
